Goal: Information Seeking & Learning: Learn about a topic

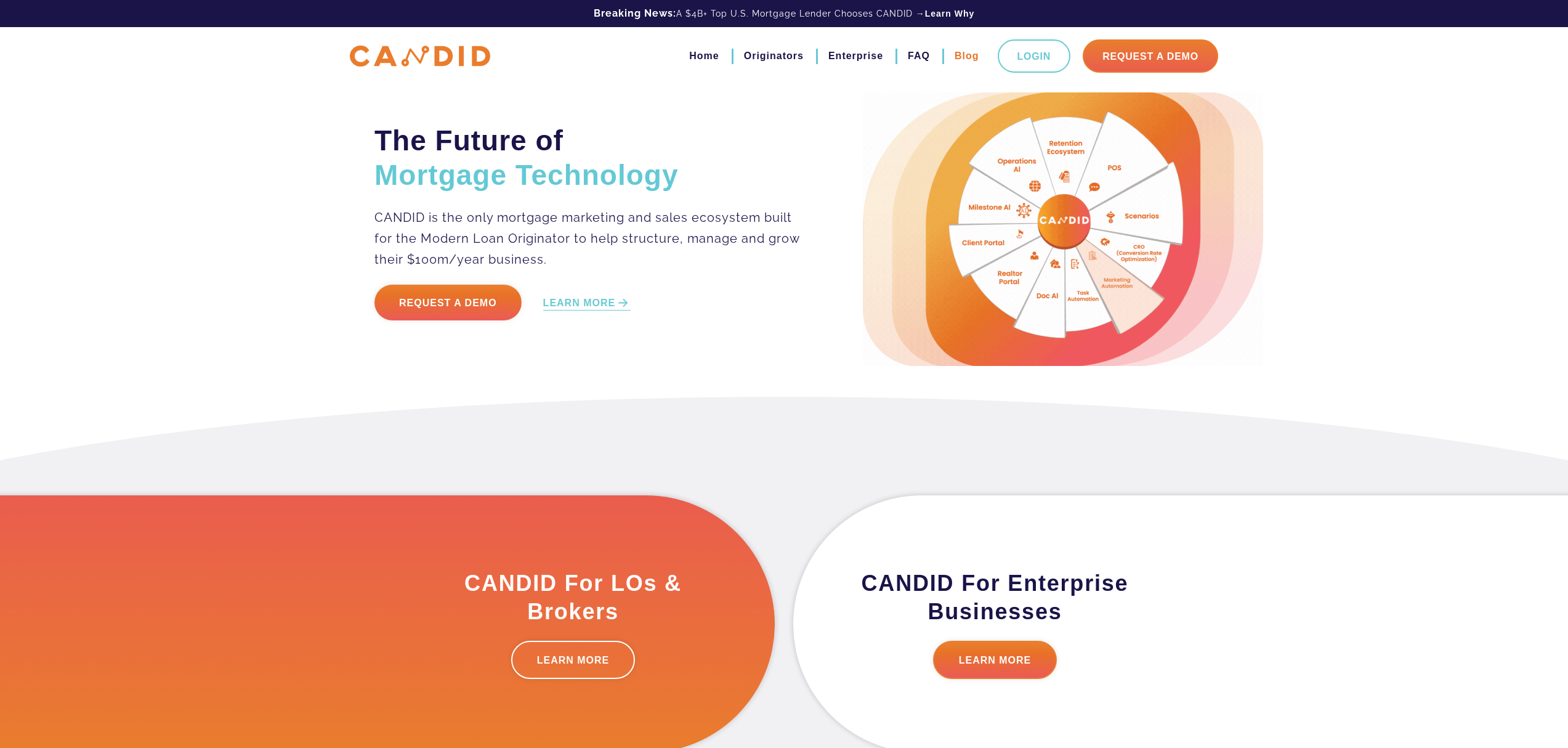
click at [959, 55] on link "Blog" at bounding box center [967, 55] width 25 height 21
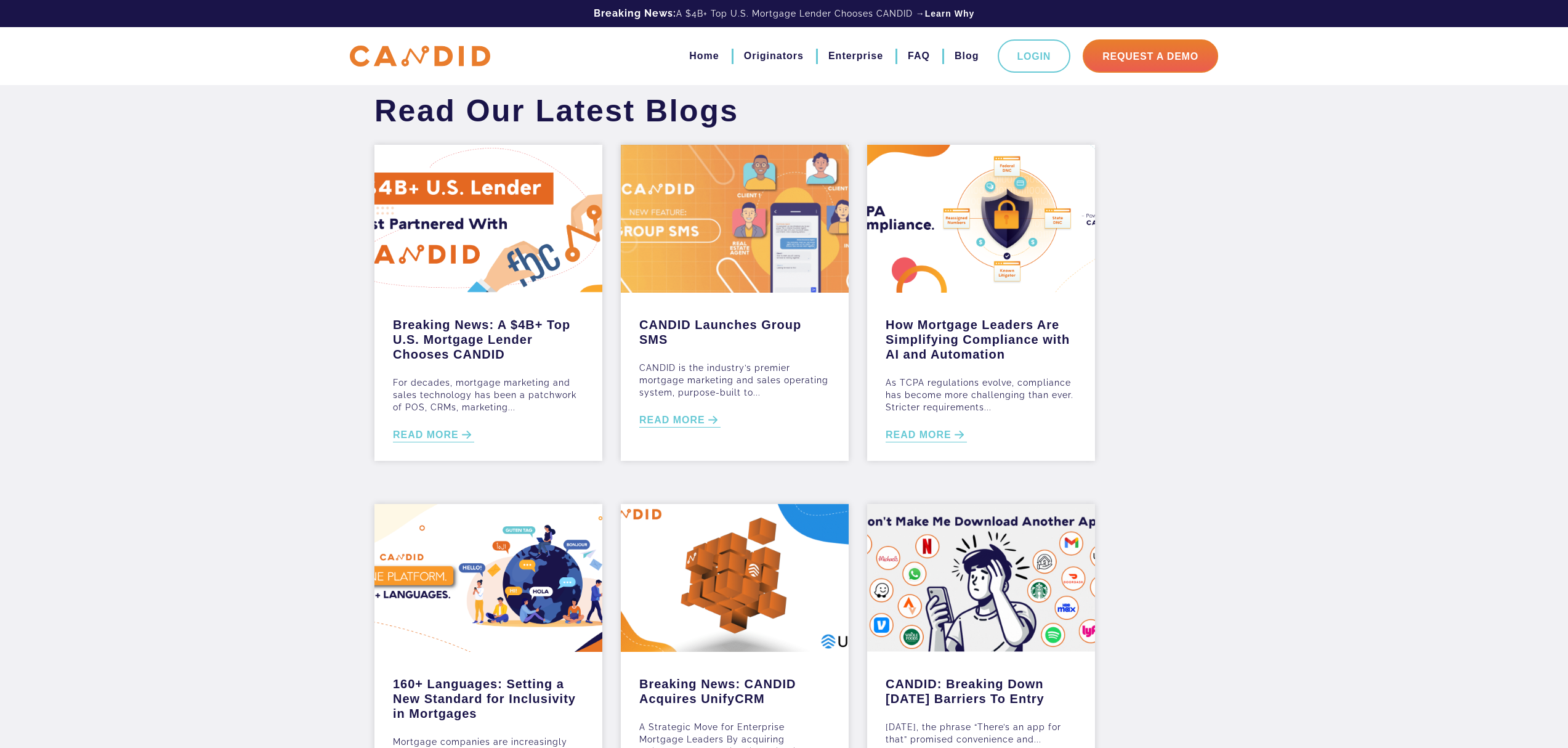
scroll to position [360, 0]
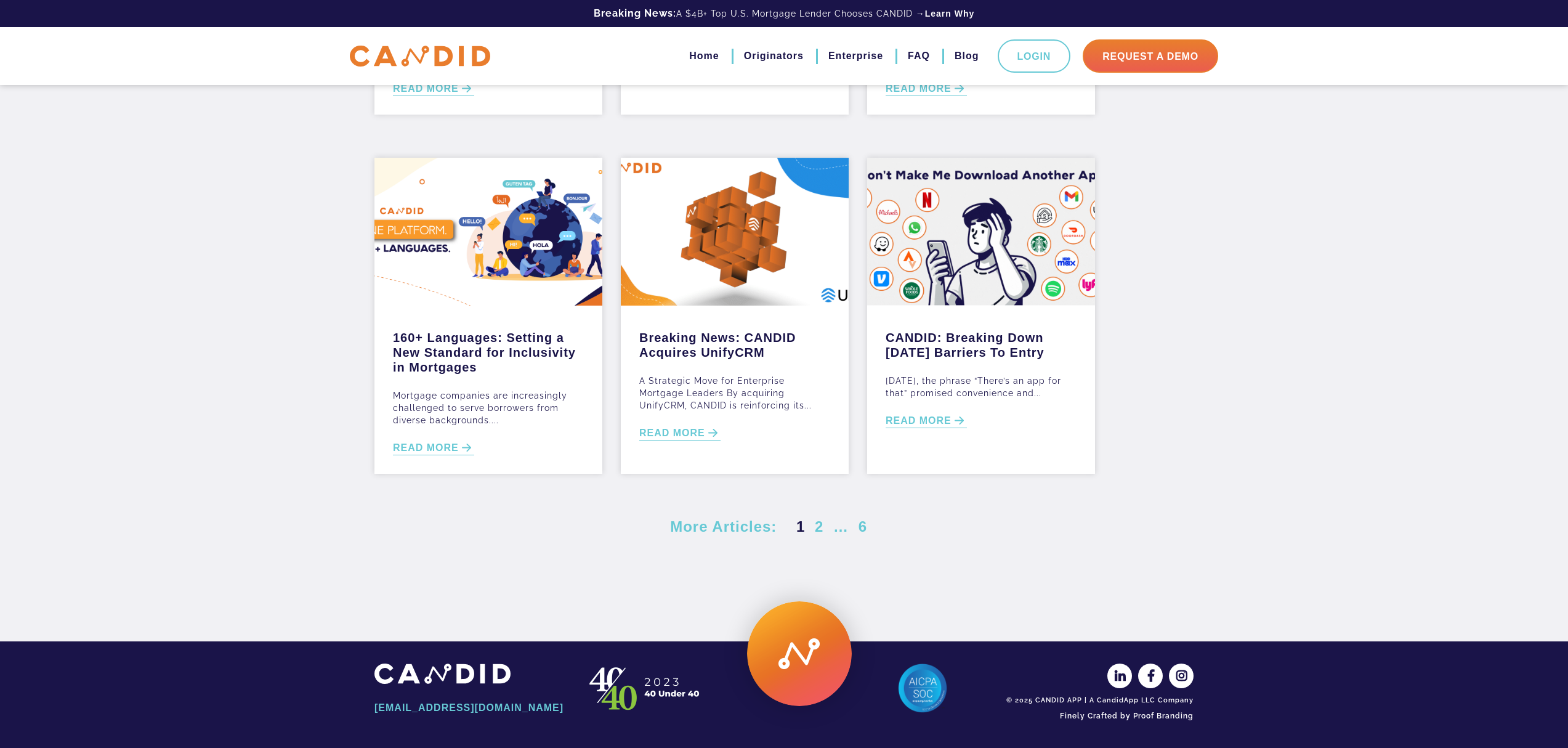
click at [815, 529] on div "1 2 … 6 Next" at bounding box center [846, 527] width 104 height 20
click at [822, 528] on link "2" at bounding box center [819, 526] width 13 height 17
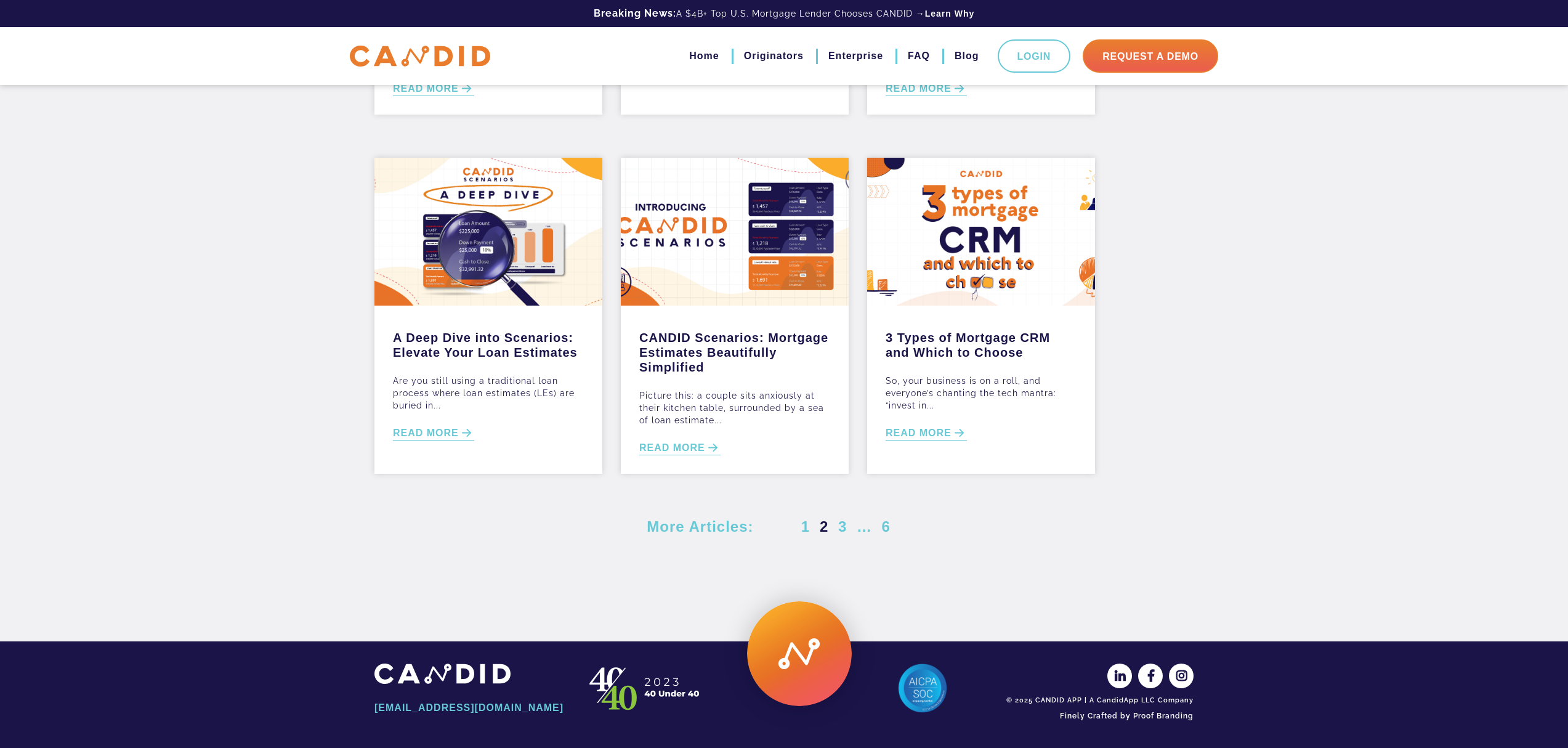
scroll to position [375, 0]
click at [845, 532] on link "3" at bounding box center [842, 526] width 13 height 17
